Goal: Information Seeking & Learning: Learn about a topic

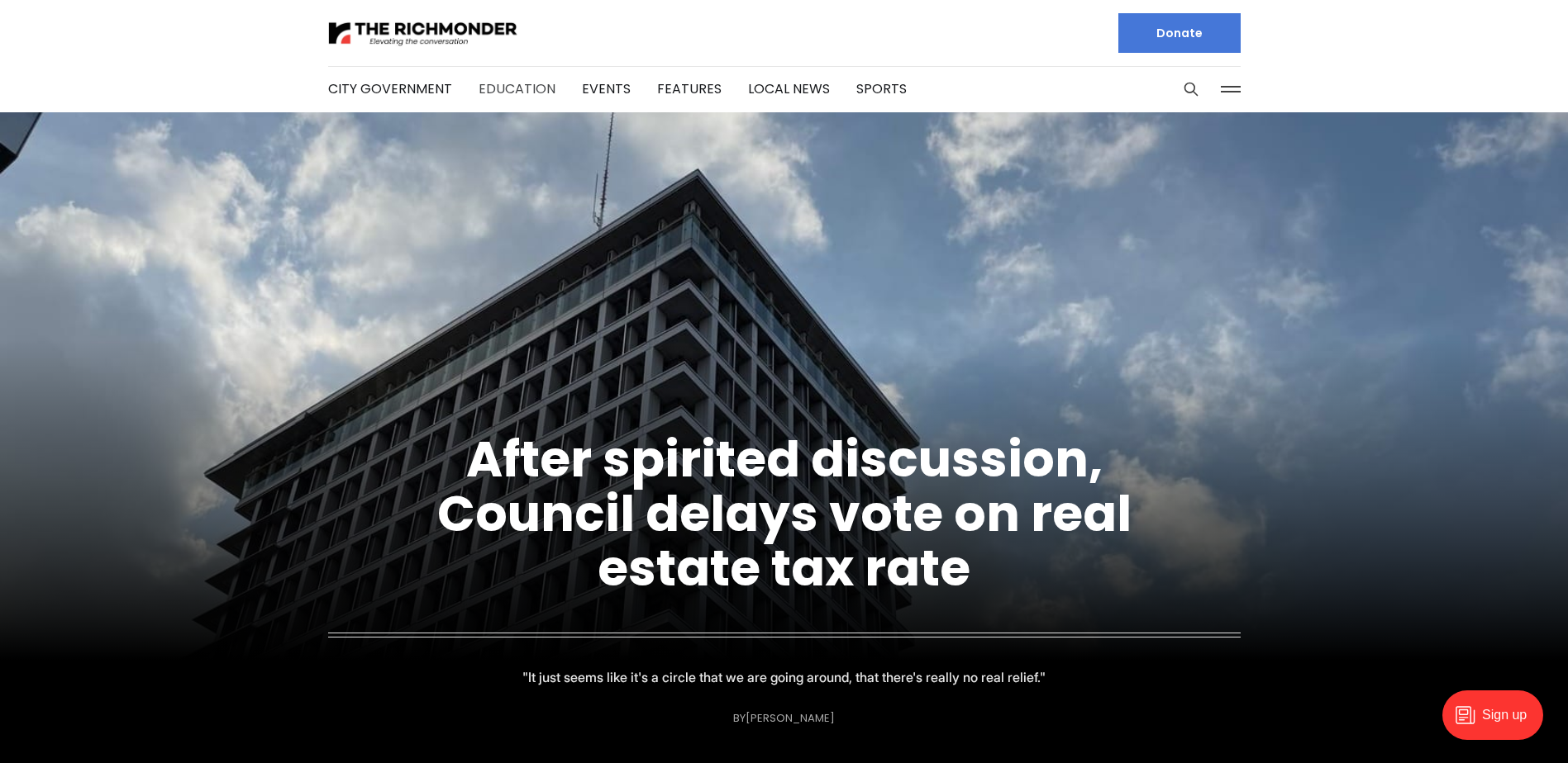
click at [499, 83] on link "Education" at bounding box center [516, 89] width 77 height 19
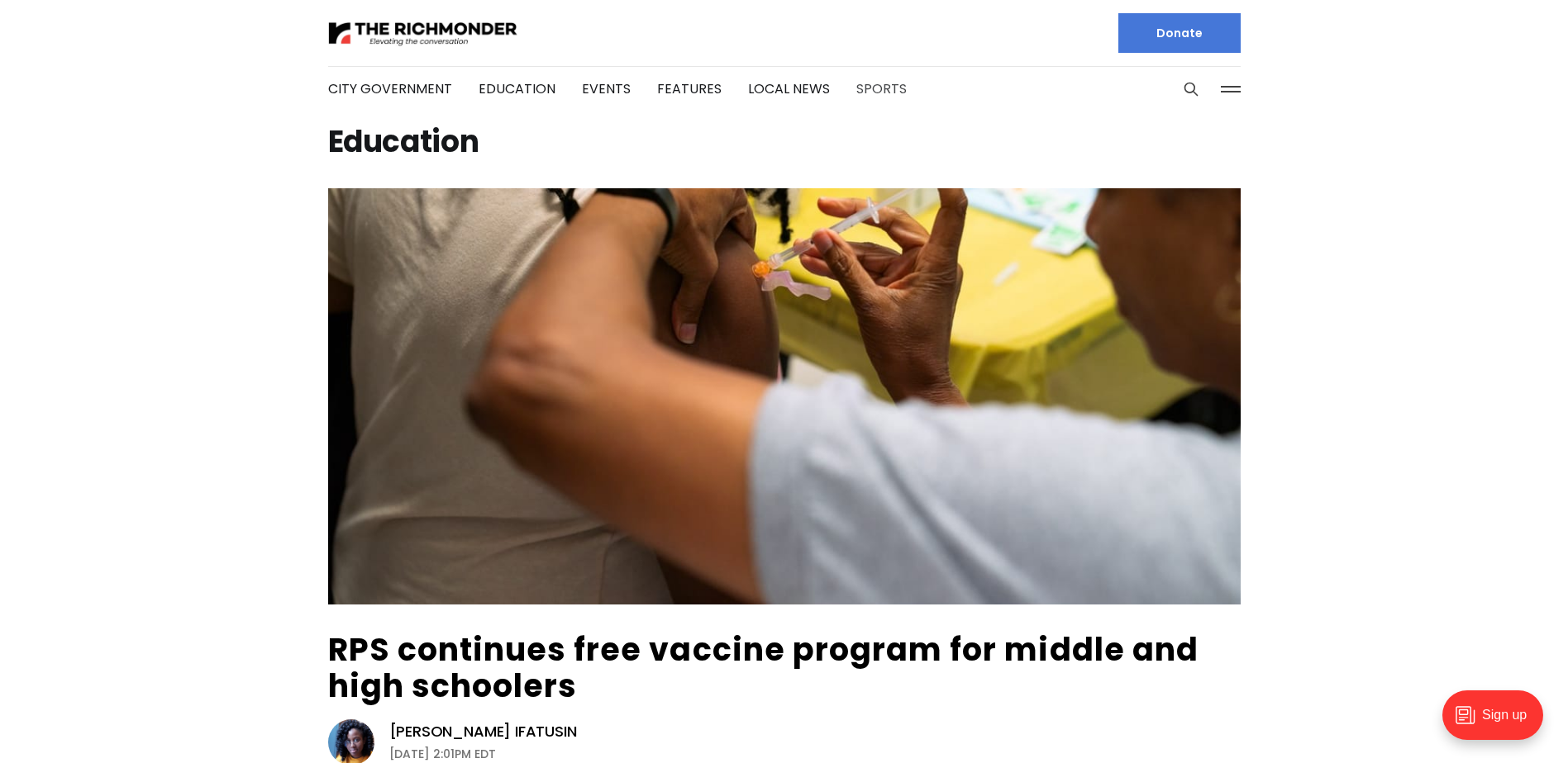
click at [858, 84] on link "Sports" at bounding box center [882, 89] width 51 height 19
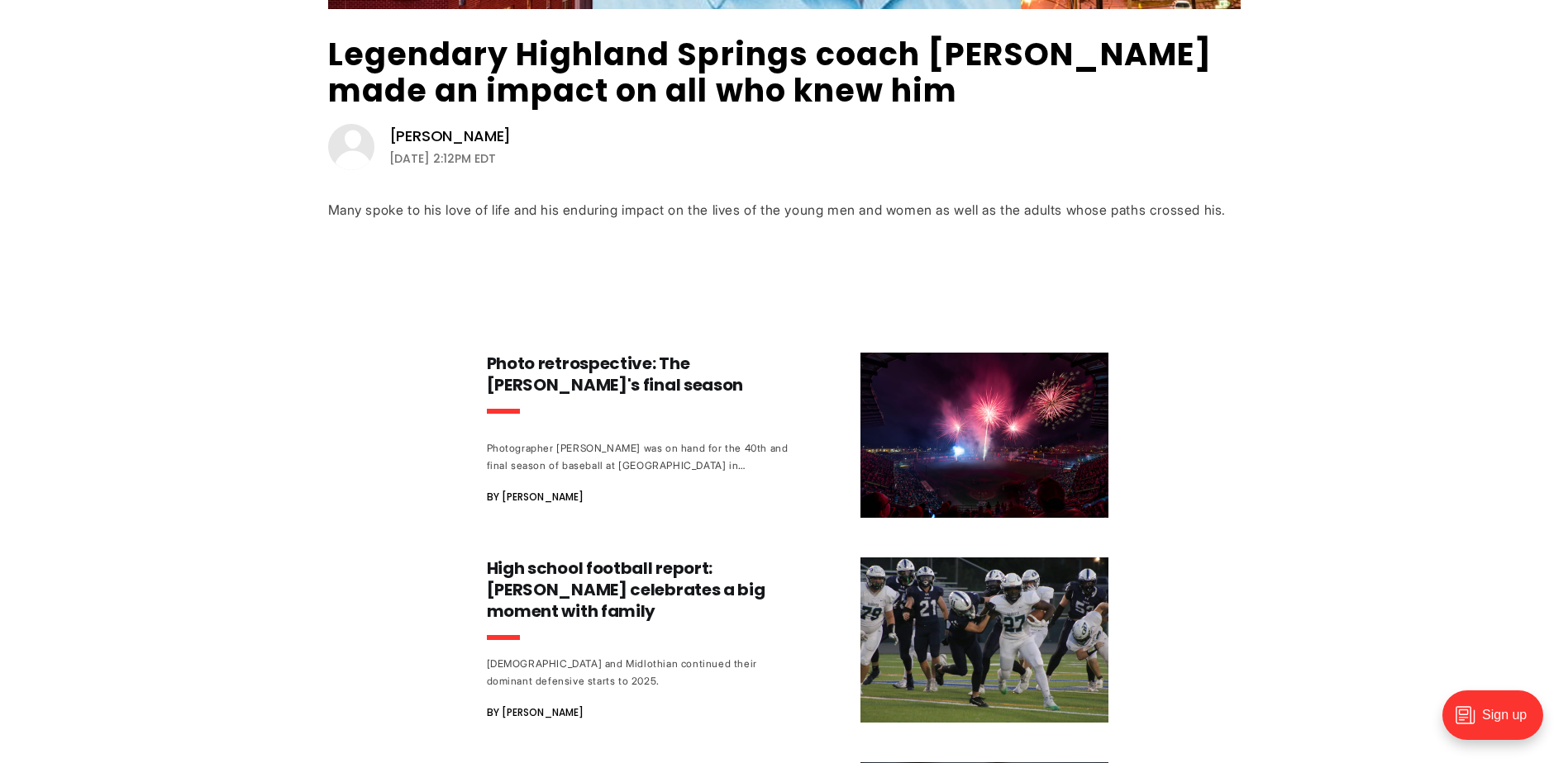
scroll to position [661, 0]
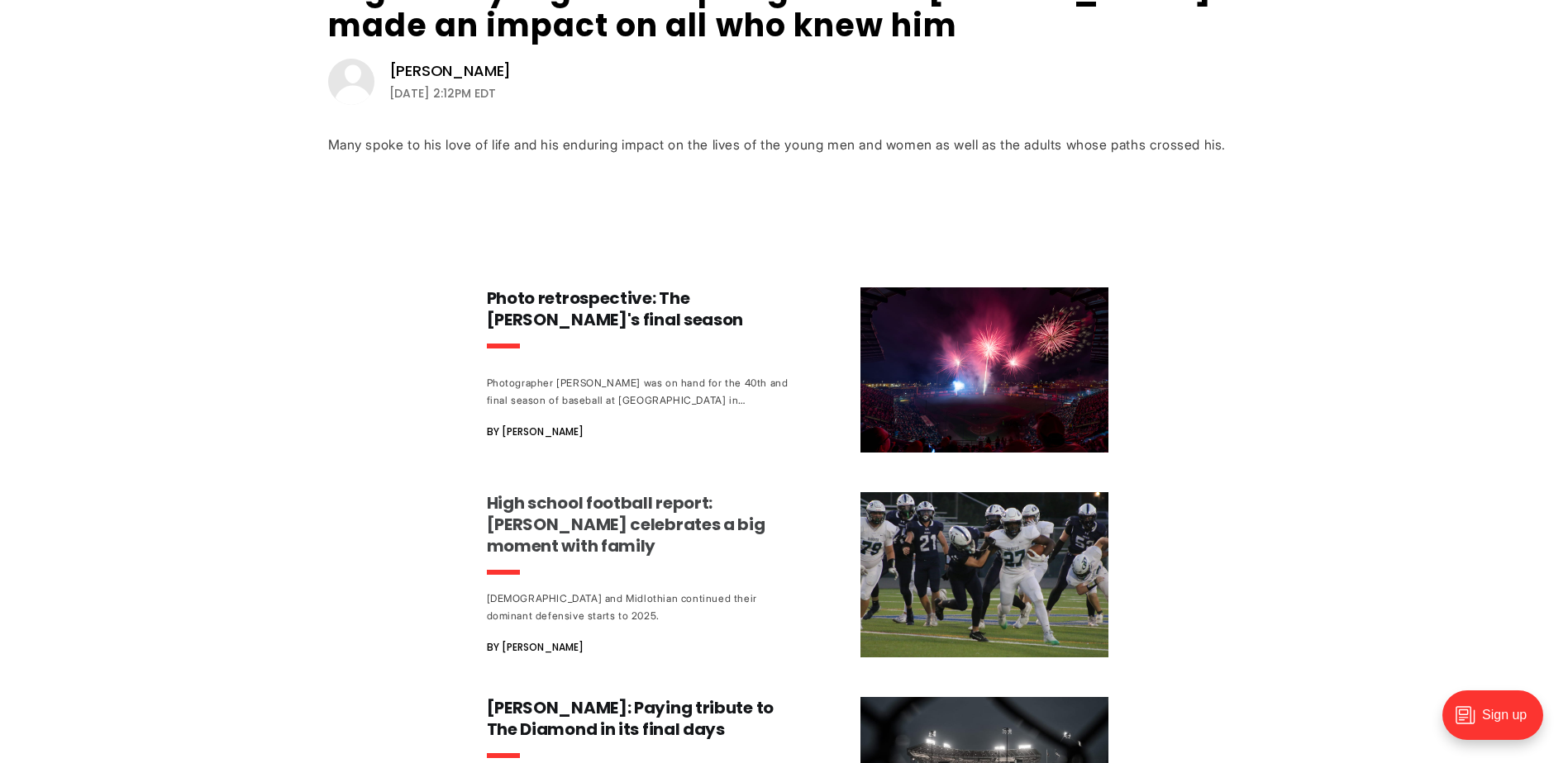
click at [688, 522] on h3 "High school football report: [PERSON_NAME] celebrates a big moment with family" at bounding box center [641, 525] width 307 height 64
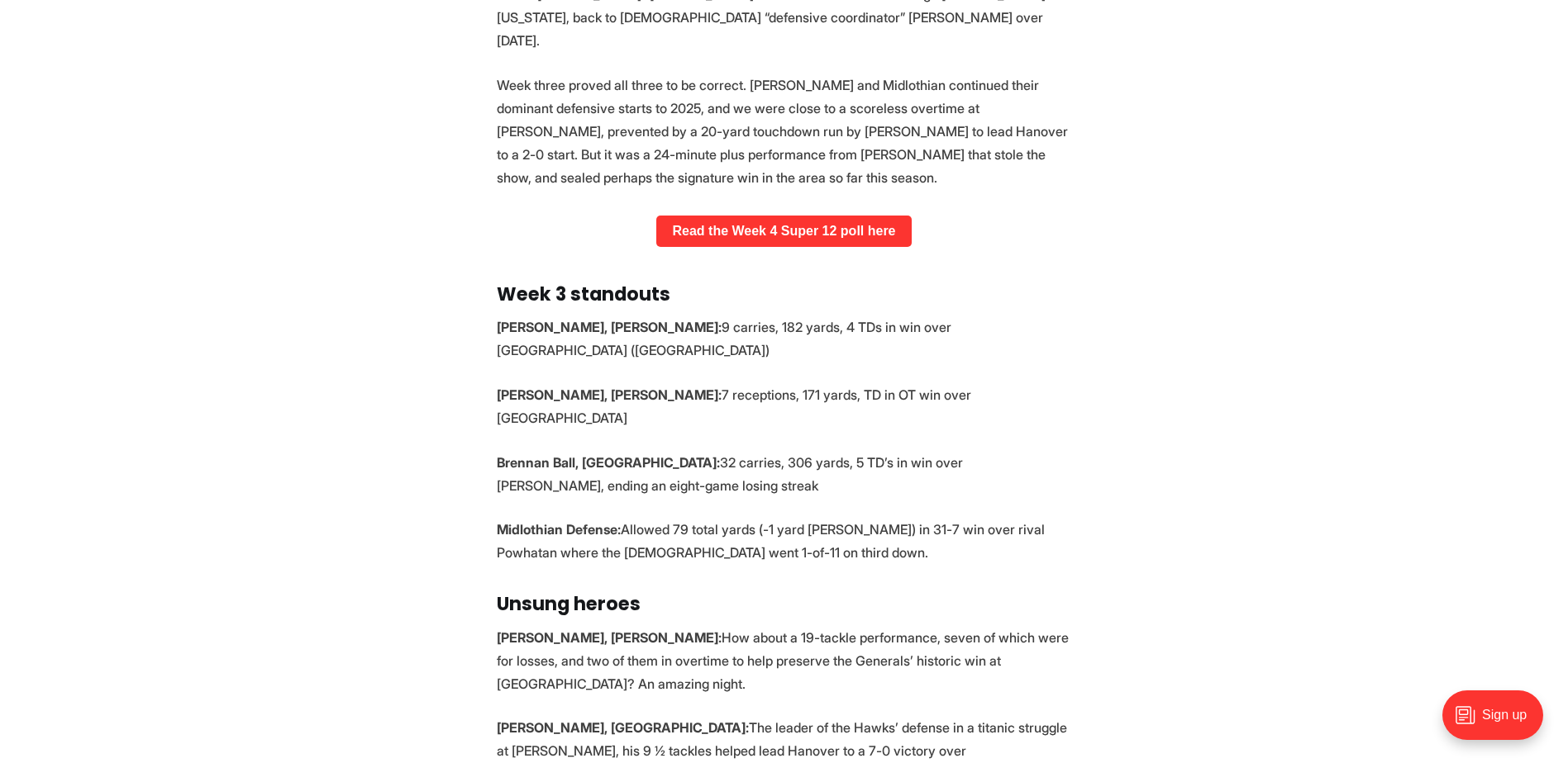
scroll to position [909, 0]
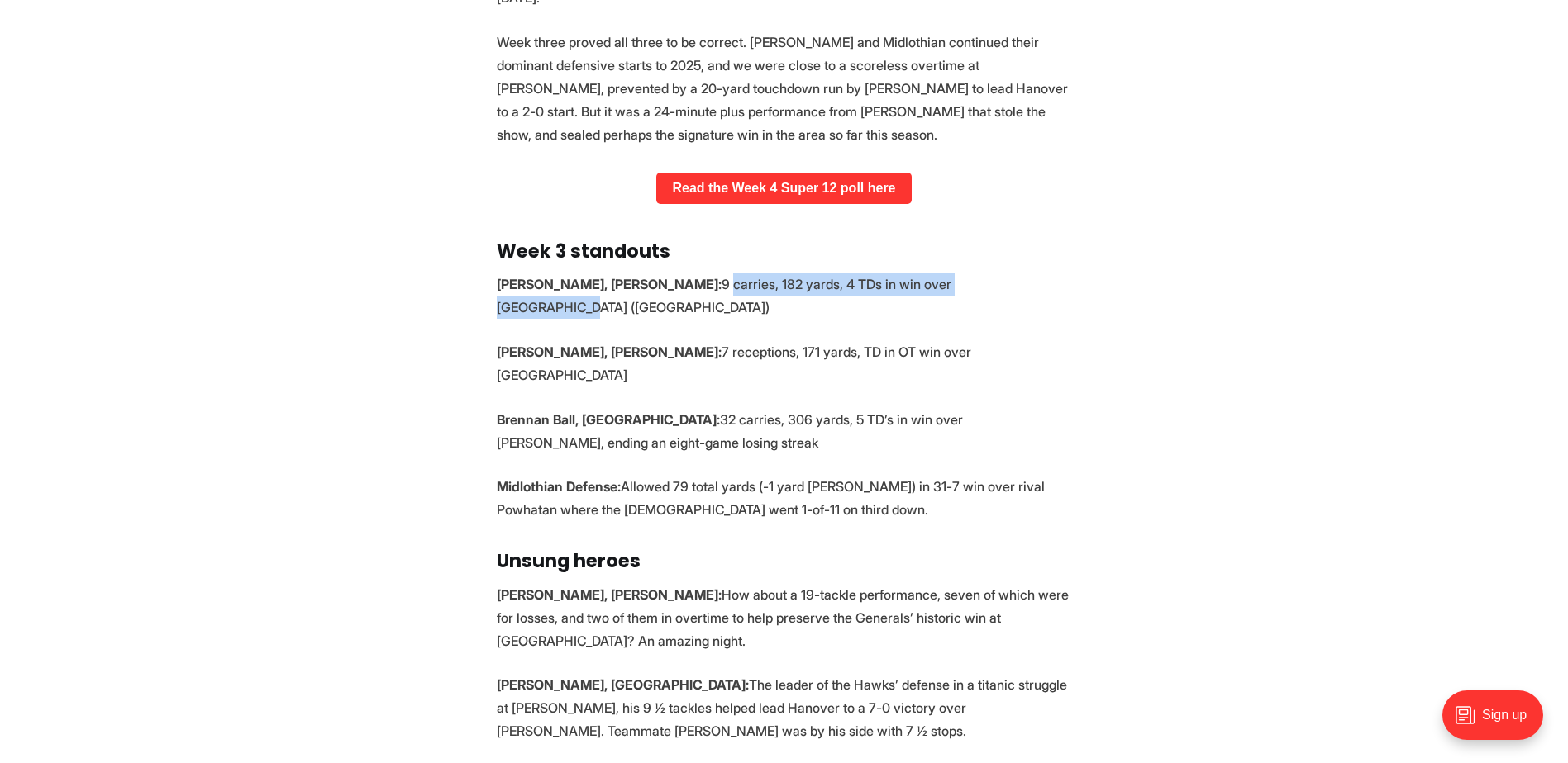
drag, startPoint x: 698, startPoint y: 262, endPoint x: 1010, endPoint y: 267, distance: 312.0
click at [1010, 273] on p "Shadarus Pickett, Armstrong: 9 carries, 182 yards, 4 TDs in win over Hertford (…" at bounding box center [784, 296] width 575 height 47
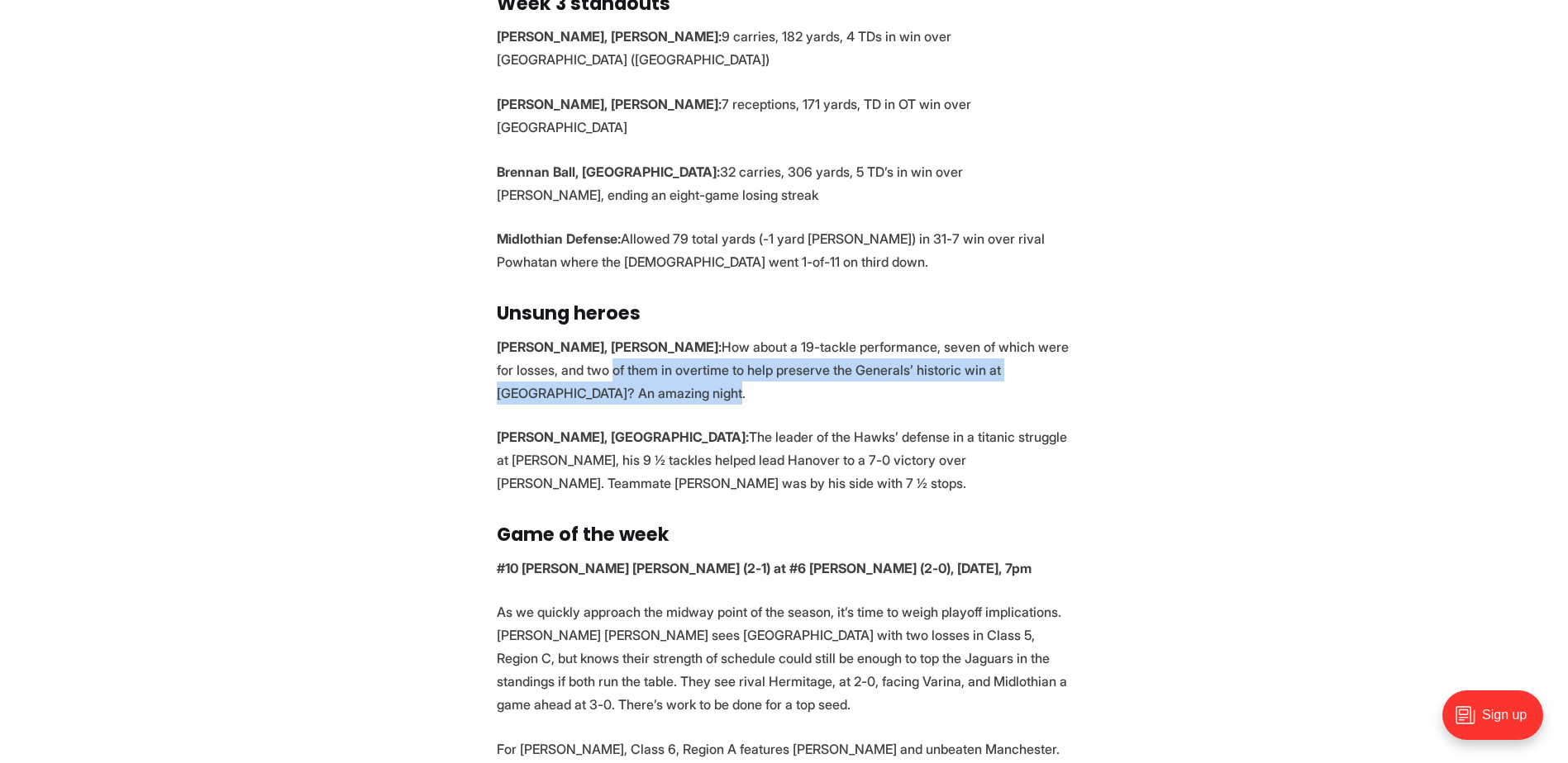
drag, startPoint x: 620, startPoint y: 307, endPoint x: 972, endPoint y: 323, distance: 352.4
click at [972, 335] on p "Robert Pettaway, Dinwiddie: How about a 19-tackle performance, seven of which w…" at bounding box center [784, 369] width 575 height 69
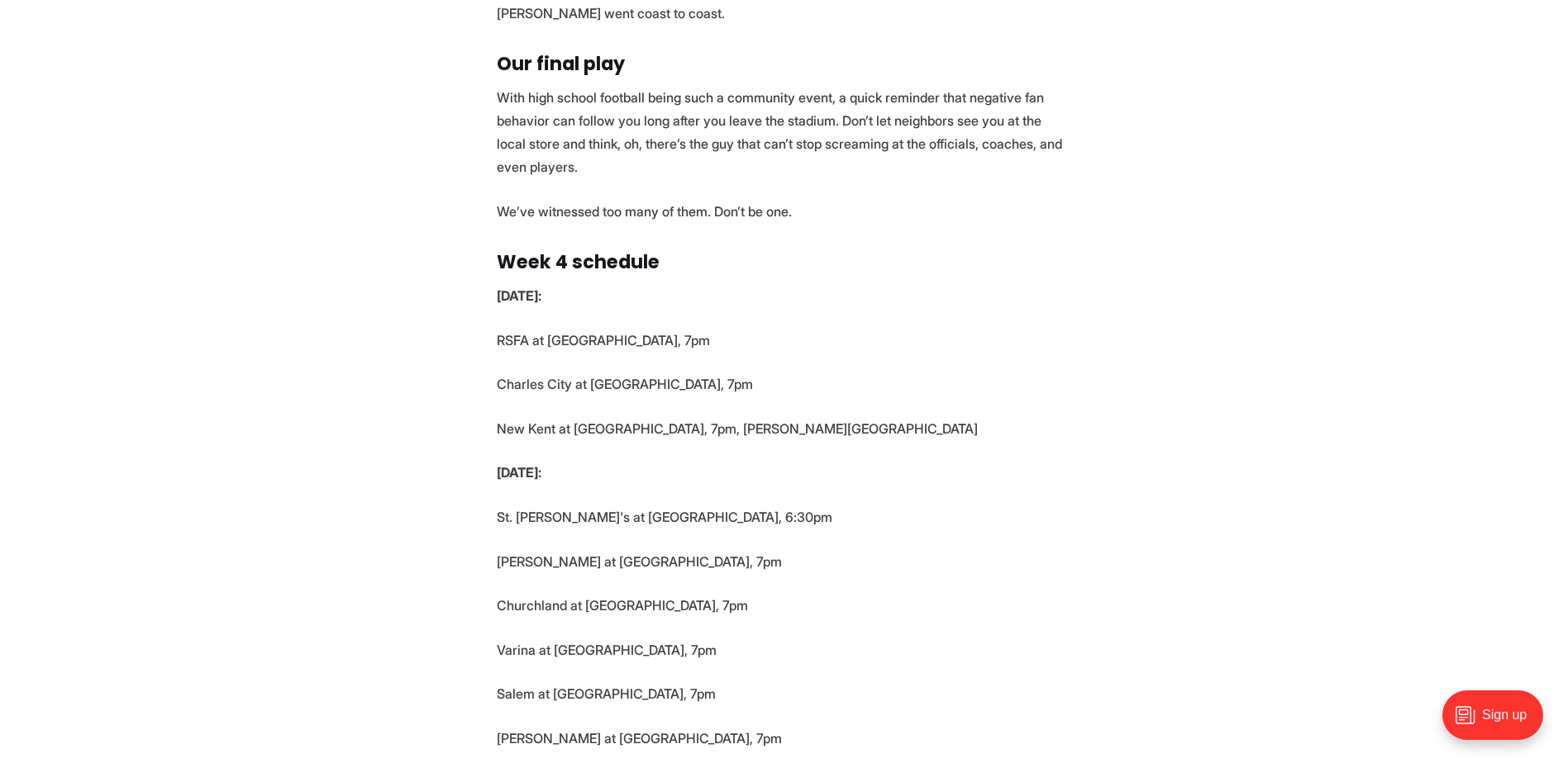
scroll to position [3883, 0]
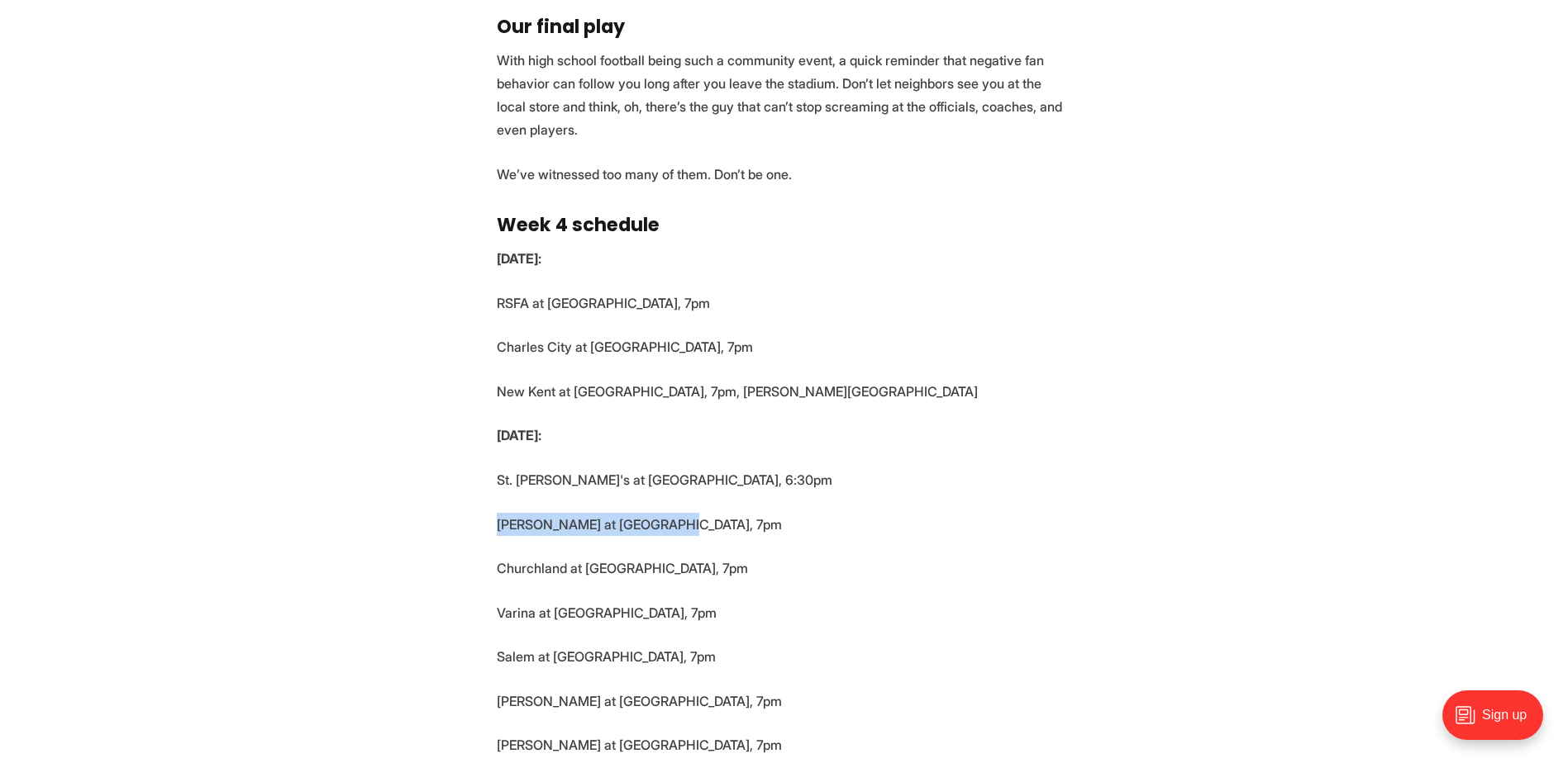
drag, startPoint x: 667, startPoint y: 321, endPoint x: 471, endPoint y: 323, distance: 196.0
drag, startPoint x: 670, startPoint y: 362, endPoint x: 450, endPoint y: 364, distance: 220.0
drag, startPoint x: 660, startPoint y: 408, endPoint x: 432, endPoint y: 401, distance: 228.1
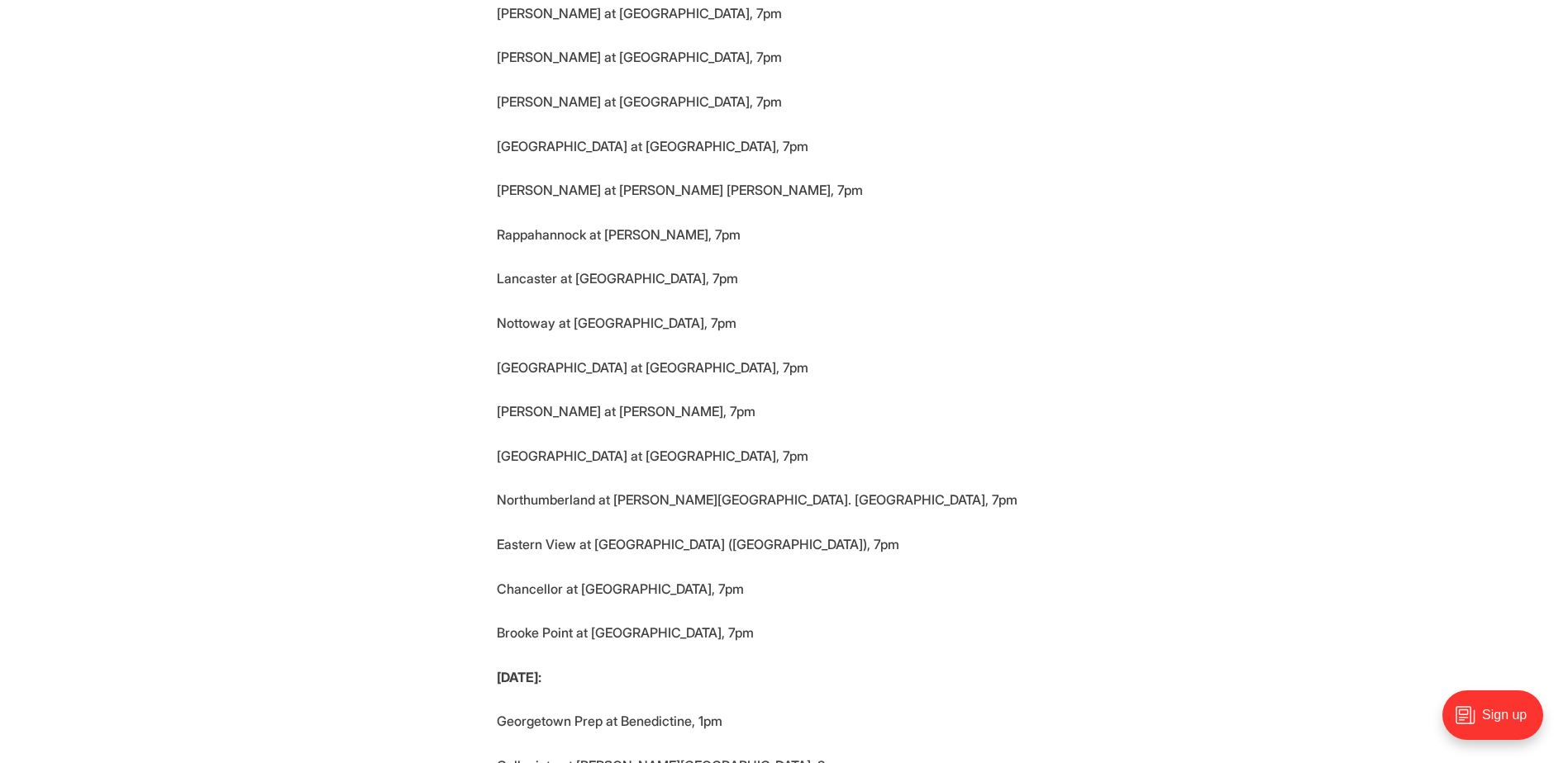
scroll to position [5040, 0]
